Goal: Transaction & Acquisition: Purchase product/service

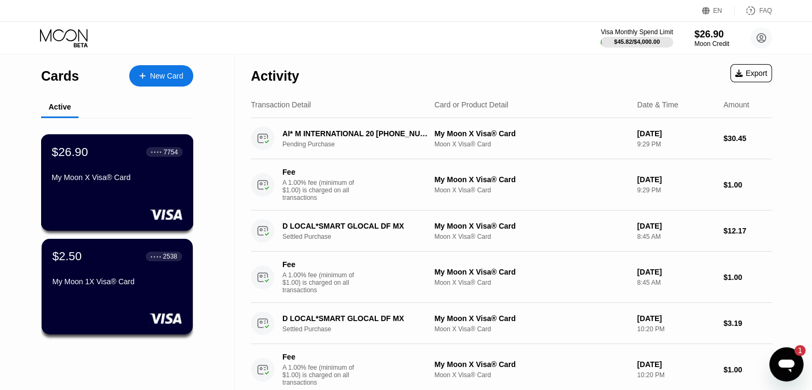
click at [127, 182] on div "My Moon X Visa® Card" at bounding box center [117, 177] width 131 height 9
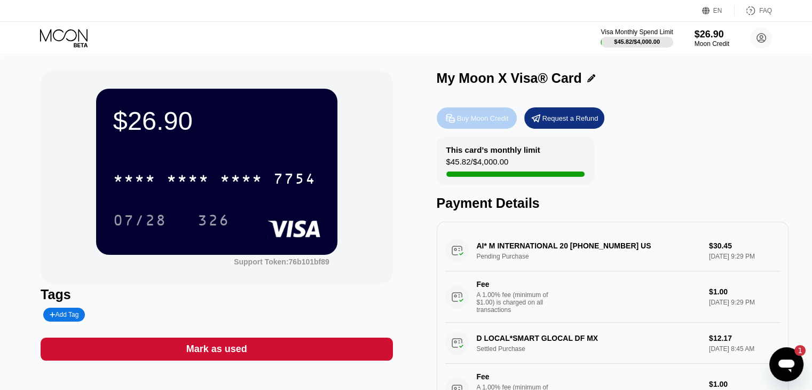
click at [461, 120] on div "Buy Moon Credit" at bounding box center [483, 118] width 52 height 9
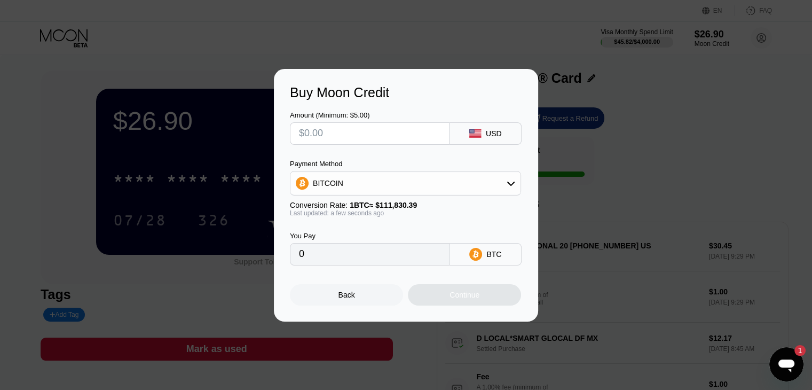
click at [367, 128] on input "text" at bounding box center [370, 133] width 142 height 21
type input "$90"
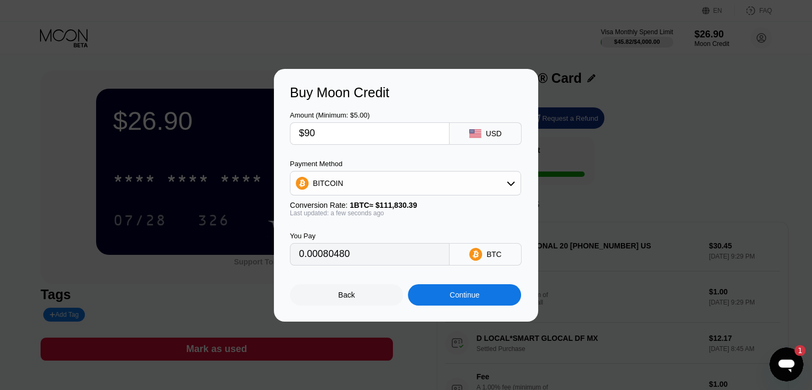
type input "0.00080480"
click at [375, 130] on input "$90" at bounding box center [370, 133] width 142 height 21
type input "$90"
click at [496, 305] on div "Continue" at bounding box center [464, 294] width 113 height 21
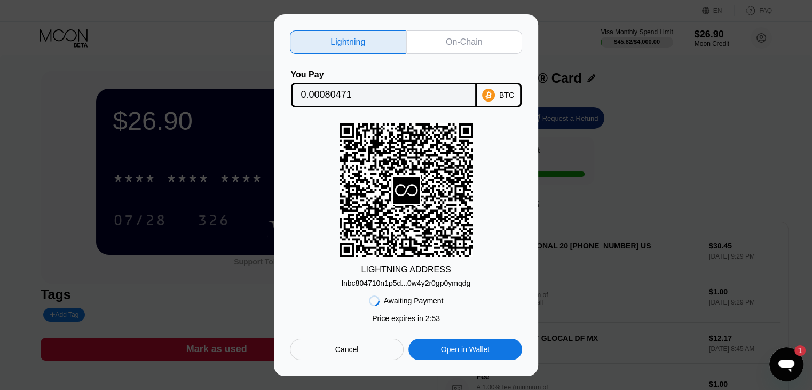
click at [447, 45] on div "On-Chain" at bounding box center [464, 42] width 36 height 11
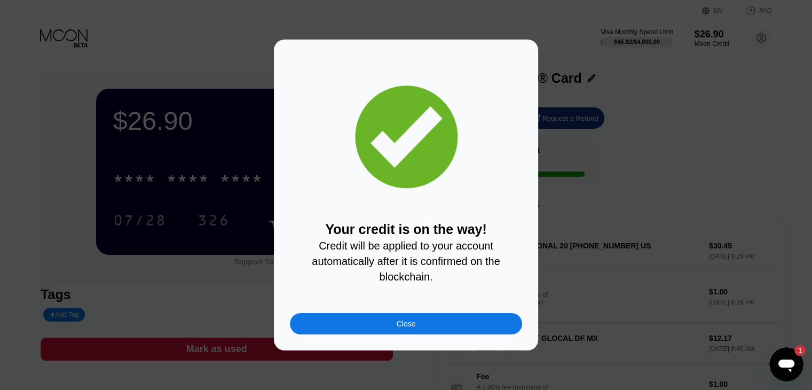
click at [369, 320] on div "Close" at bounding box center [406, 323] width 232 height 21
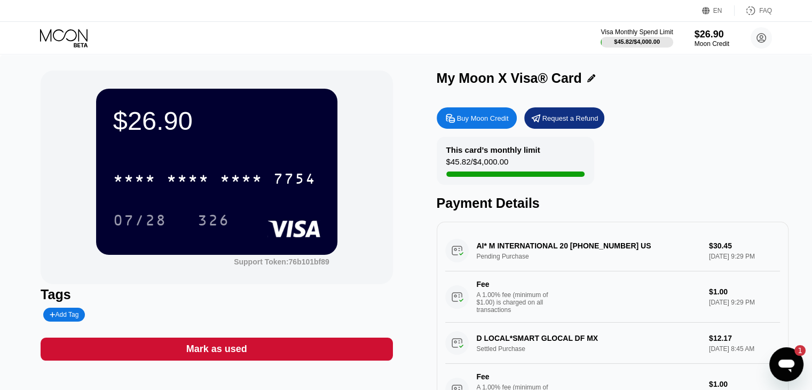
click at [144, 43] on div "Visa Monthly Spend Limit $45.82 / $4,000.00 $26.90 Moon Credit [EMAIL_ADDRESS][…" at bounding box center [406, 38] width 812 height 32
click at [716, 43] on div "Moon Credit" at bounding box center [712, 43] width 36 height 7
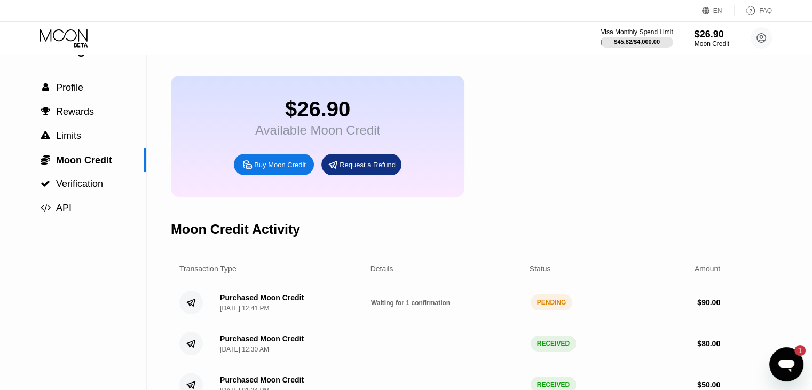
scroll to position [117, 0]
